Goal: Information Seeking & Learning: Learn about a topic

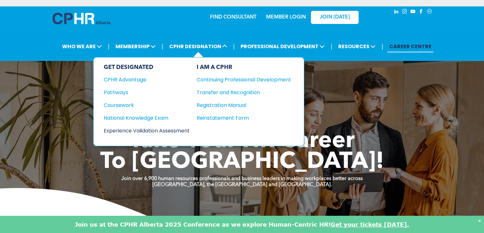
click at [176, 132] on div "Experience Validation Assessment" at bounding box center [142, 130] width 77 height 8
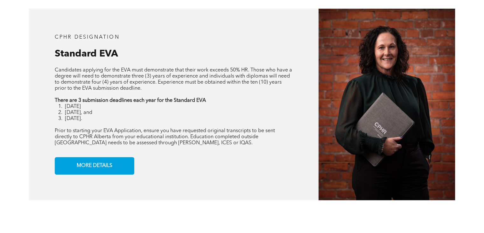
scroll to position [522, 0]
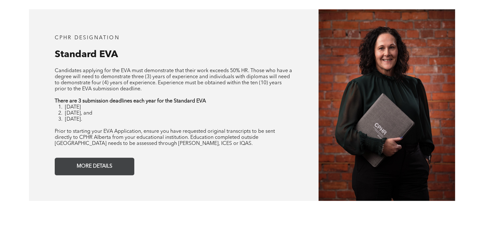
click at [118, 163] on link "MORE DETAILS" at bounding box center [95, 166] width 80 height 18
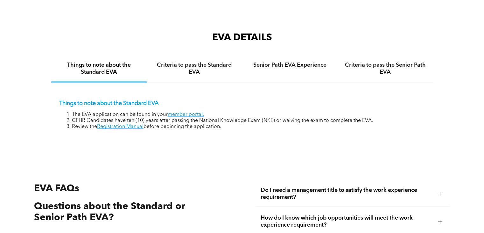
scroll to position [990, 0]
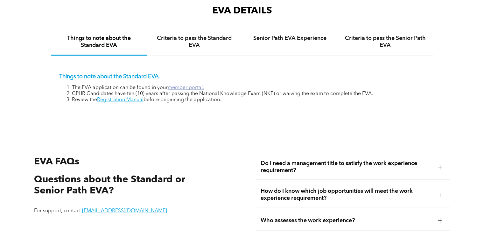
click at [195, 87] on link "member portal." at bounding box center [186, 87] width 36 height 5
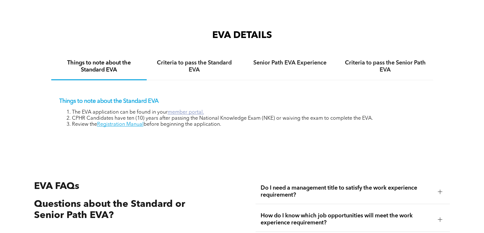
click at [181, 113] on link "member portal." at bounding box center [186, 112] width 36 height 5
